Goal: Task Accomplishment & Management: Complete application form

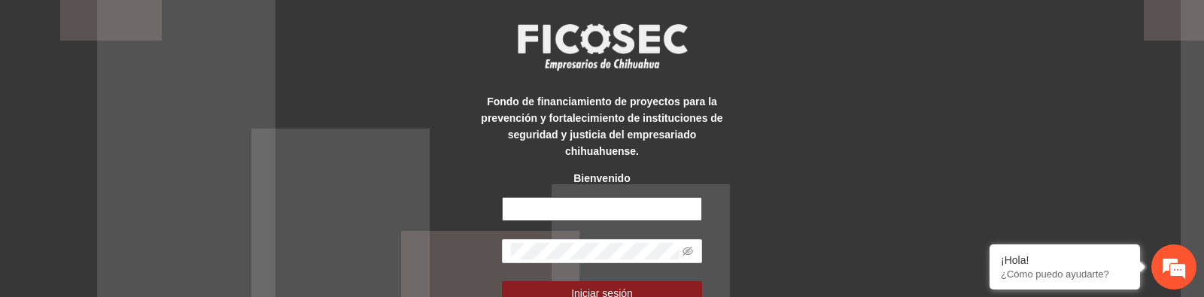
type input "**********"
click at [350, 199] on div "**********" at bounding box center [602, 148] width 1204 height 297
